Goal: Information Seeking & Learning: Learn about a topic

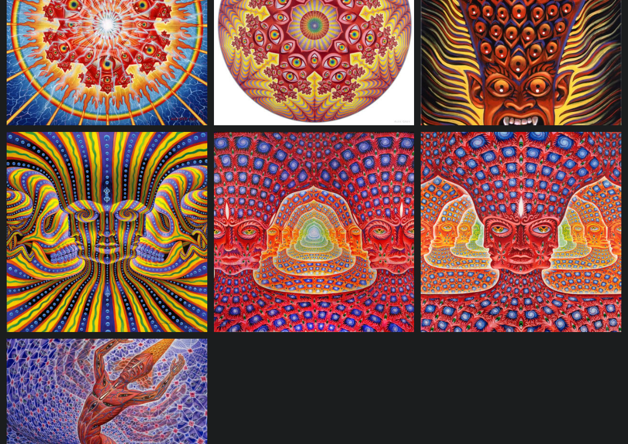
scroll to position [919, 0]
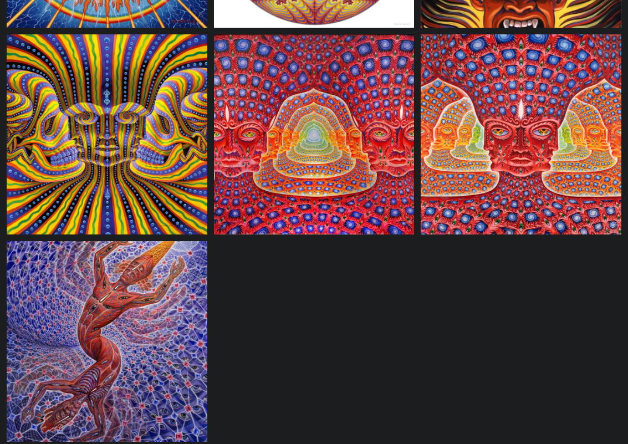
click at [121, 334] on img at bounding box center [107, 341] width 201 height 201
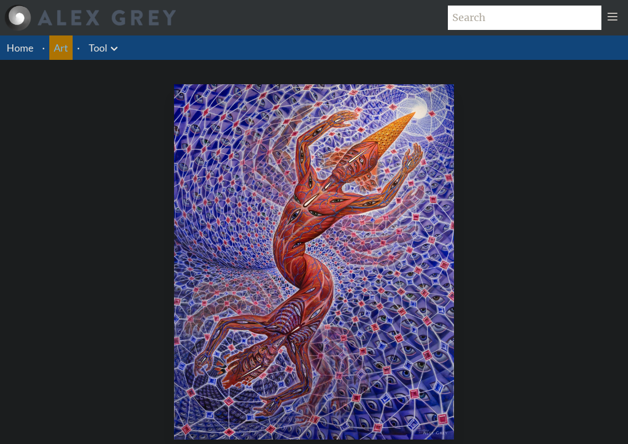
click at [52, 54] on li "Art" at bounding box center [60, 47] width 23 height 24
click at [61, 53] on link "Art" at bounding box center [61, 48] width 14 height 16
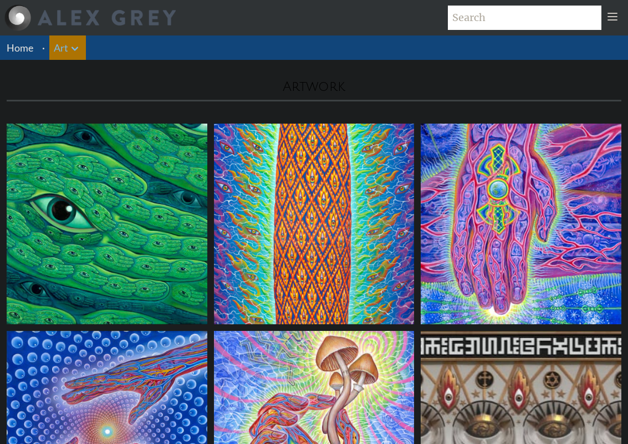
click at [73, 52] on icon at bounding box center [74, 48] width 13 height 13
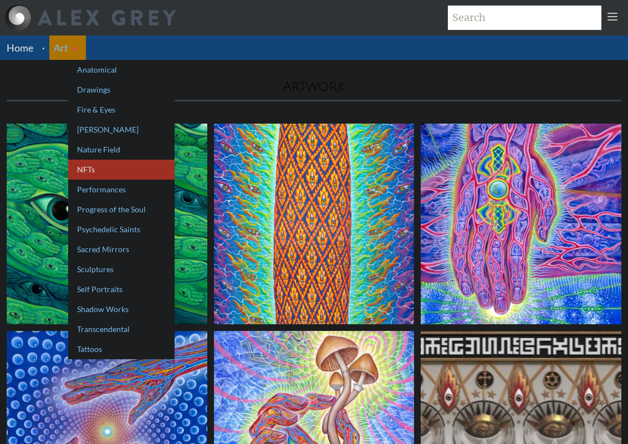
click at [136, 176] on link "NFTs" at bounding box center [121, 170] width 106 height 20
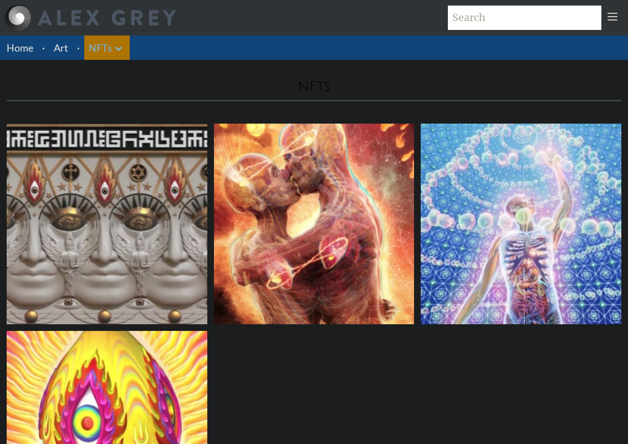
click at [119, 52] on icon at bounding box center [118, 48] width 13 height 13
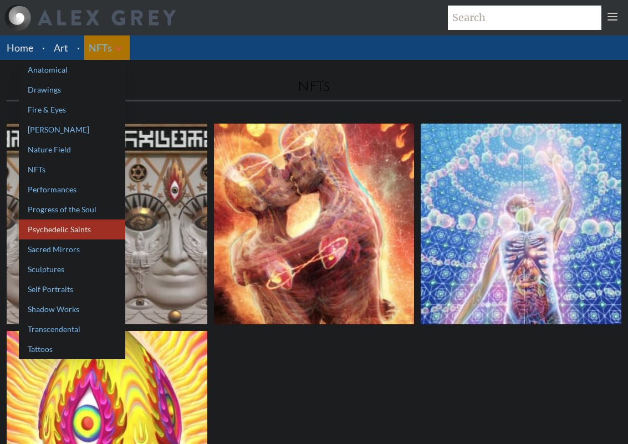
click at [107, 230] on link "Psychedelic Saints" at bounding box center [72, 230] width 106 height 20
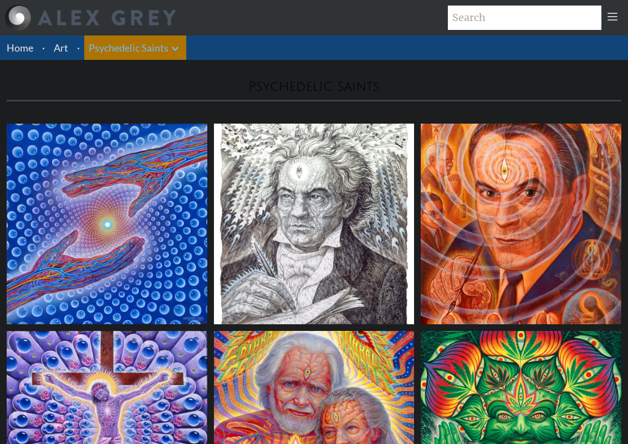
click at [176, 49] on icon at bounding box center [175, 49] width 7 height 4
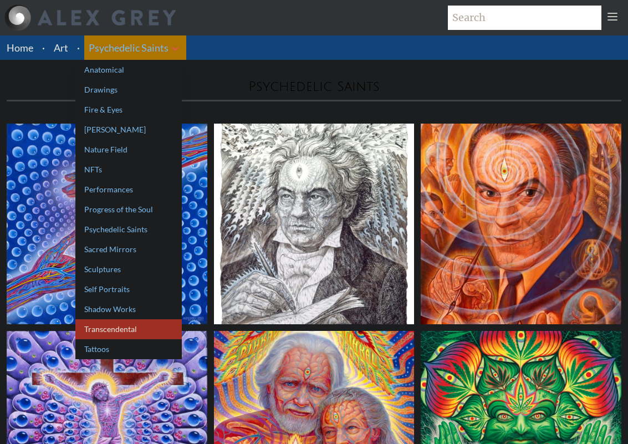
click at [141, 331] on link "Transcendental" at bounding box center [128, 329] width 106 height 20
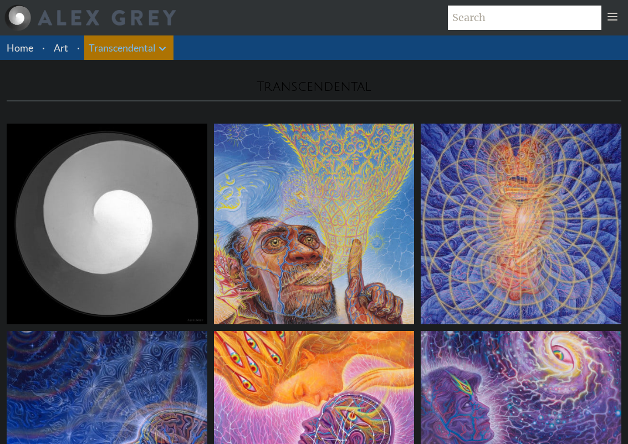
click at [162, 47] on icon at bounding box center [162, 48] width 13 height 13
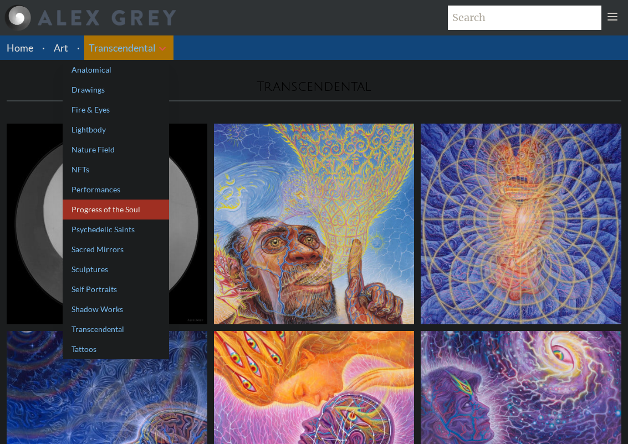
click at [132, 211] on link "Progress of the Soul" at bounding box center [116, 210] width 106 height 20
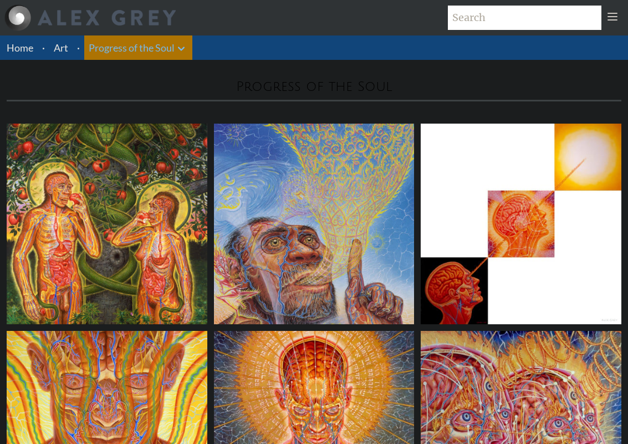
click at [179, 50] on icon at bounding box center [181, 48] width 13 height 13
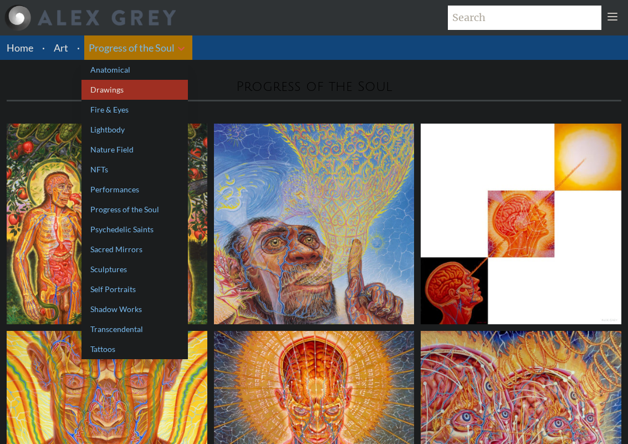
click at [164, 98] on link "Drawings" at bounding box center [135, 90] width 106 height 20
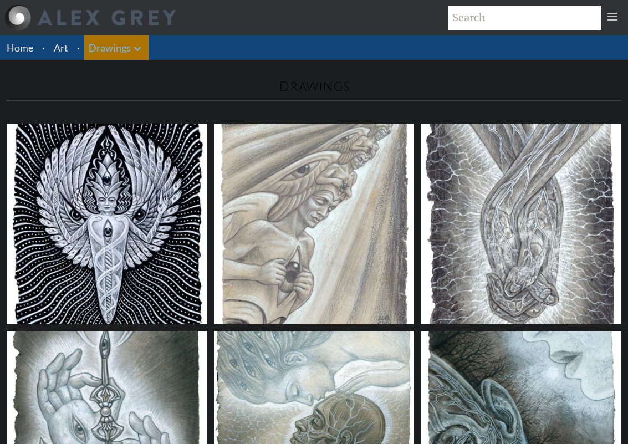
click at [131, 48] on icon at bounding box center [137, 48] width 13 height 13
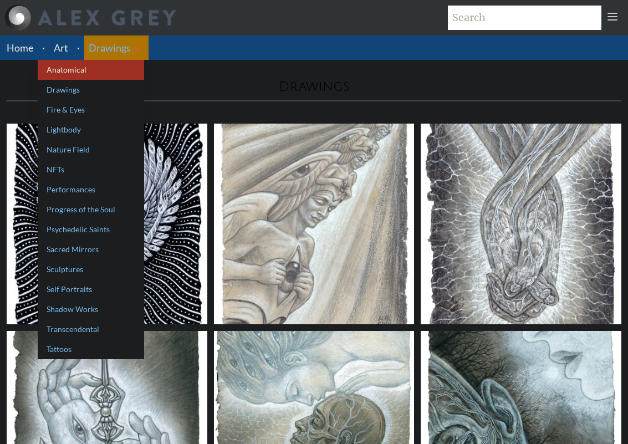
click at [125, 74] on link "Anatomical" at bounding box center [91, 70] width 106 height 20
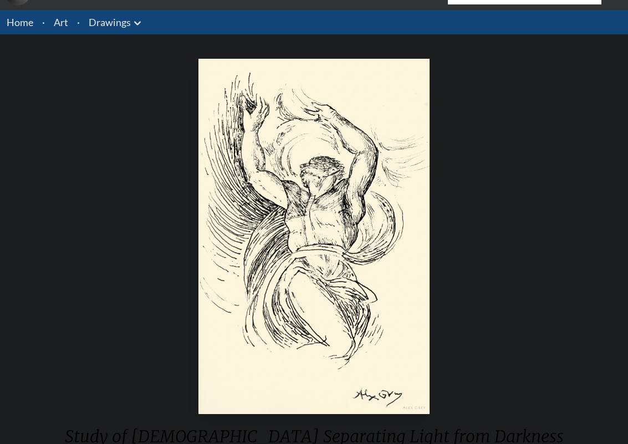
scroll to position [77, 0]
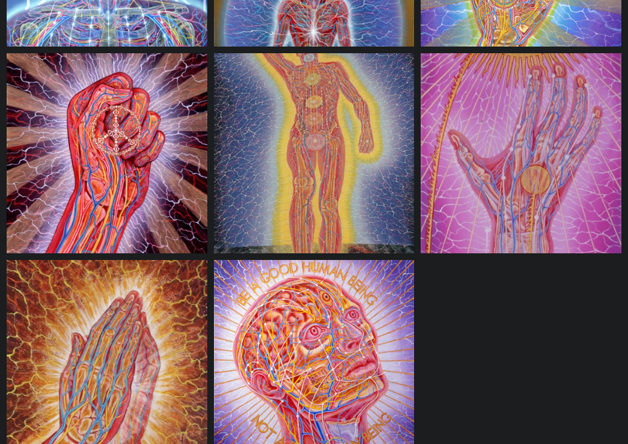
scroll to position [1761, 0]
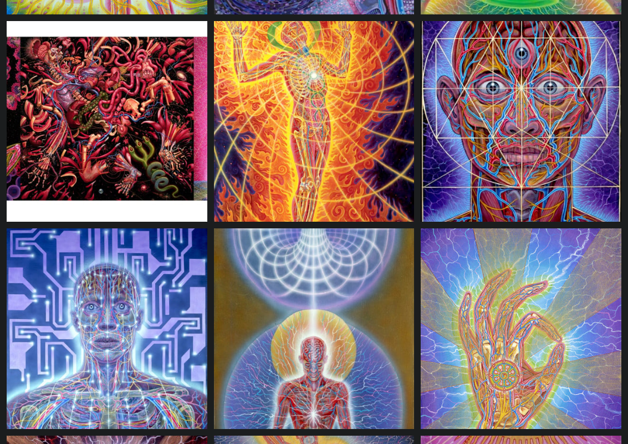
click at [155, 305] on img at bounding box center [107, 329] width 201 height 201
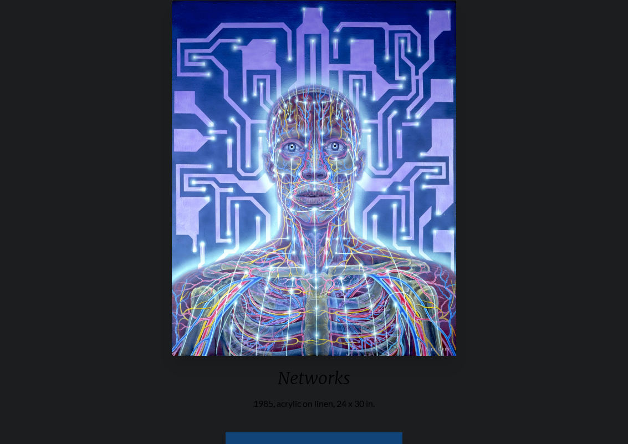
scroll to position [77, 0]
